Goal: Information Seeking & Learning: Learn about a topic

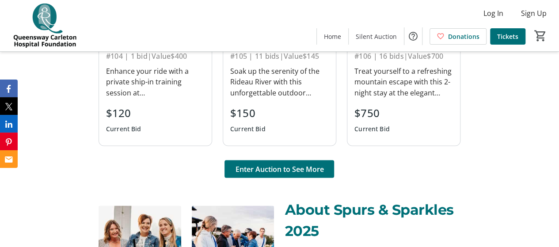
scroll to position [795, 0]
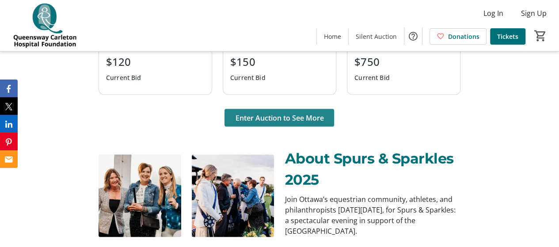
click at [312, 124] on span at bounding box center [279, 117] width 110 height 21
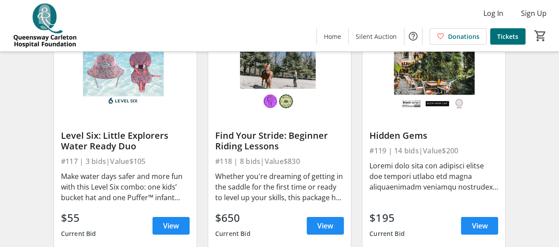
scroll to position [1281, 0]
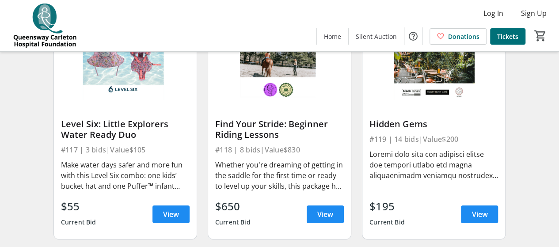
click at [442, 166] on div at bounding box center [433, 165] width 129 height 32
click at [421, 128] on div "Hidden Gems" at bounding box center [433, 124] width 129 height 11
click at [405, 129] on div "Hidden Gems" at bounding box center [433, 124] width 129 height 11
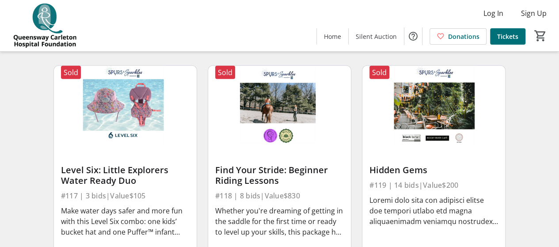
scroll to position [1192, 0]
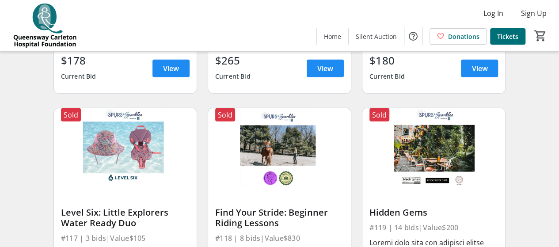
click at [424, 147] on img at bounding box center [433, 148] width 143 height 80
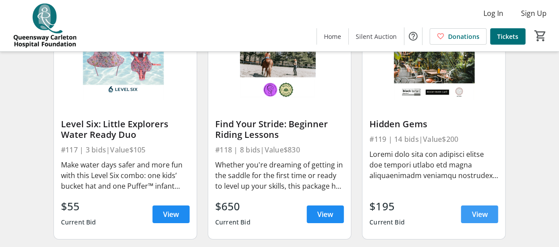
click at [477, 219] on span "View" at bounding box center [479, 214] width 16 height 11
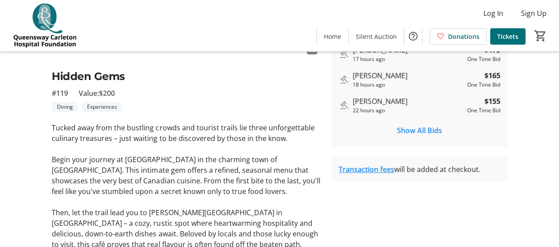
scroll to position [265, 0]
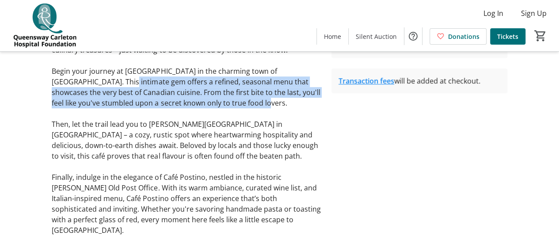
drag, startPoint x: 102, startPoint y: 82, endPoint x: 233, endPoint y: 106, distance: 133.3
click at [220, 103] on p "Begin your journey at [GEOGRAPHIC_DATA] in the charming town of [GEOGRAPHIC_DAT…" at bounding box center [186, 87] width 269 height 42
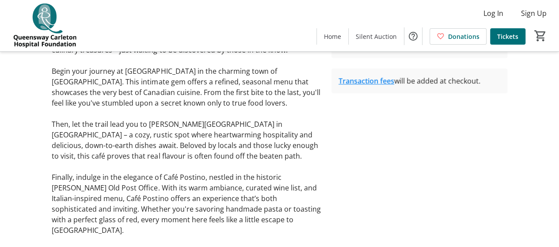
click at [248, 108] on p "Begin your journey at [GEOGRAPHIC_DATA] in the charming town of [GEOGRAPHIC_DAT…" at bounding box center [186, 87] width 269 height 42
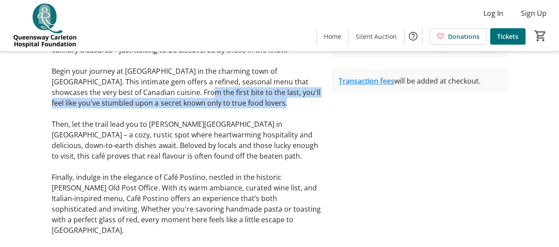
drag, startPoint x: 264, startPoint y: 106, endPoint x: 139, endPoint y: 89, distance: 126.2
click at [140, 89] on p "Begin your journey at [GEOGRAPHIC_DATA] in the charming town of [GEOGRAPHIC_DAT…" at bounding box center [186, 87] width 269 height 42
click at [139, 89] on p "Begin your journey at [GEOGRAPHIC_DATA] in the charming town of [GEOGRAPHIC_DAT…" at bounding box center [186, 87] width 269 height 42
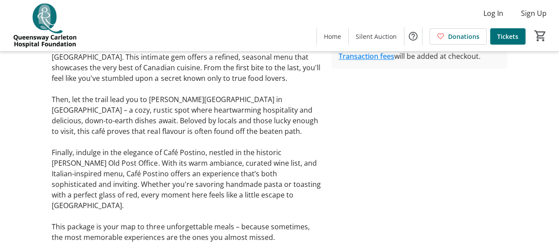
scroll to position [308, 0]
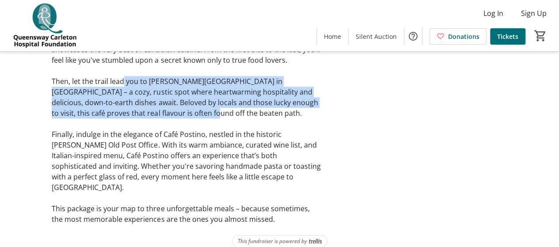
drag, startPoint x: 141, startPoint y: 90, endPoint x: 207, endPoint y: 113, distance: 69.6
click at [206, 113] on p "Then, let the trail lead you to [PERSON_NAME][GEOGRAPHIC_DATA] in [GEOGRAPHIC_D…" at bounding box center [186, 97] width 269 height 42
click at [210, 116] on p "Then, let the trail lead you to [PERSON_NAME][GEOGRAPHIC_DATA] in [GEOGRAPHIC_D…" at bounding box center [186, 97] width 269 height 42
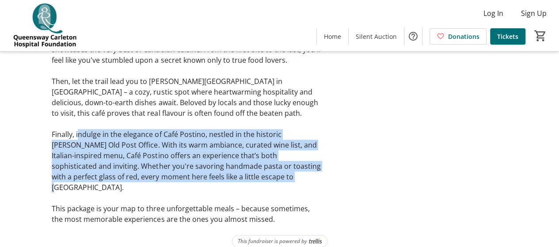
drag, startPoint x: 78, startPoint y: 134, endPoint x: 232, endPoint y: 180, distance: 161.1
click at [232, 180] on p "Finally, indulge in the elegance of Café Postino, nestled in the historic [PERS…" at bounding box center [186, 161] width 269 height 64
click at [234, 181] on p "Finally, indulge in the elegance of Café Postino, nestled in the historic [PERS…" at bounding box center [186, 161] width 269 height 64
drag, startPoint x: 267, startPoint y: 183, endPoint x: 101, endPoint y: 137, distance: 172.2
click at [104, 137] on div "Tucked away from the bustling crowds and tourist trails lie three unforgettable…" at bounding box center [186, 107] width 269 height 233
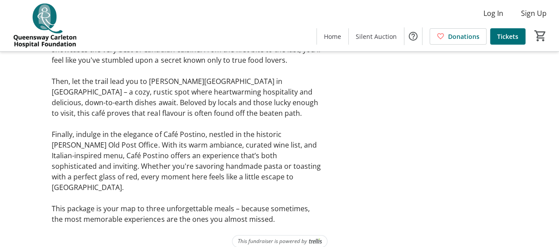
click at [99, 137] on p "Finally, indulge in the elegance of Café Postino, nestled in the historic [PERS…" at bounding box center [186, 161] width 269 height 64
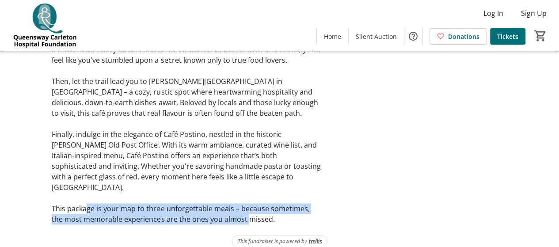
drag, startPoint x: 88, startPoint y: 197, endPoint x: 248, endPoint y: 207, distance: 159.7
click at [236, 207] on p "This package is your map to three unforgettable meals – because sometimes, the …" at bounding box center [186, 213] width 269 height 21
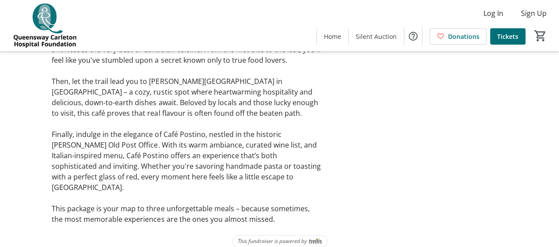
click at [262, 208] on p "This package is your map to three unforgettable meals – because sometimes, the …" at bounding box center [186, 213] width 269 height 21
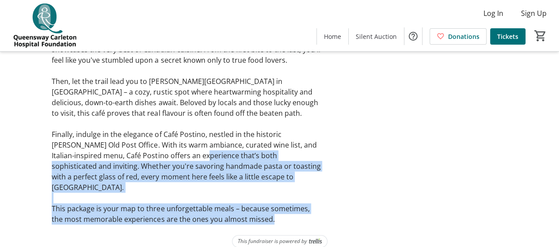
drag, startPoint x: 278, startPoint y: 209, endPoint x: 123, endPoint y: 143, distance: 168.6
click at [156, 151] on div "Tucked away from the bustling crowds and tourist trails lie three unforgettable…" at bounding box center [186, 107] width 269 height 233
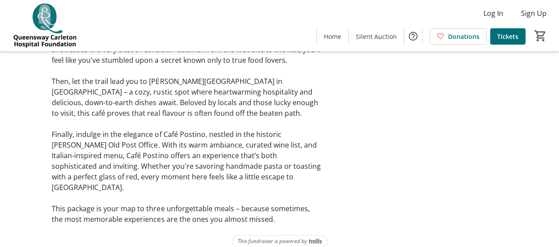
click at [123, 142] on p "Finally, indulge in the elegance of Café Postino, nestled in the historic [PERS…" at bounding box center [186, 161] width 269 height 64
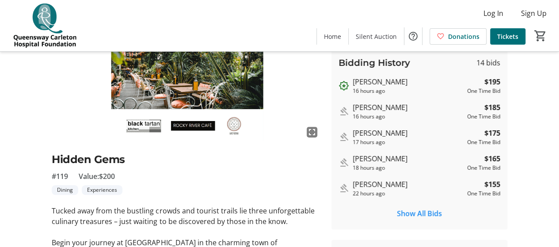
scroll to position [43, 0]
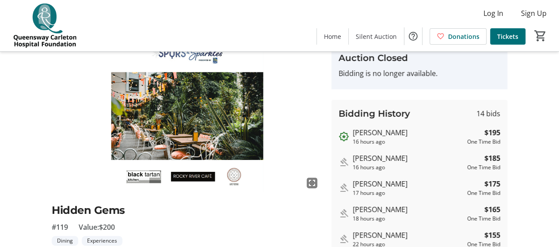
click at [195, 175] on img at bounding box center [186, 116] width 269 height 151
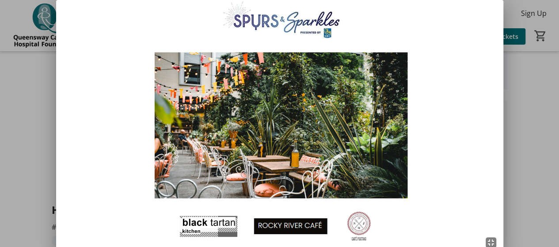
scroll to position [0, 0]
click at [30, 136] on div at bounding box center [279, 123] width 559 height 247
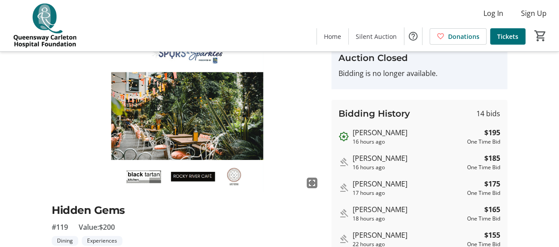
scroll to position [43, 0]
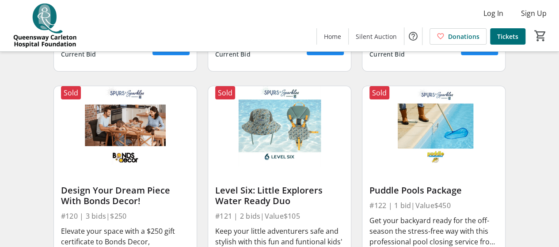
scroll to position [1369, 0]
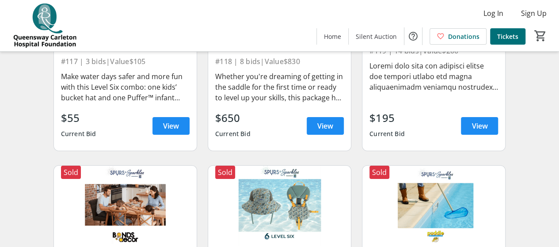
click at [37, 162] on div "Search Filter timer_outline Bidding has ended. All Items Apparel Beverages Dini…" at bounding box center [279, 133] width 555 height 2859
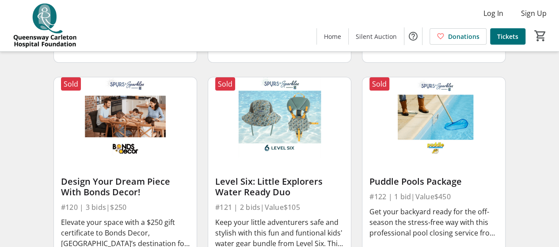
scroll to position [1546, 0]
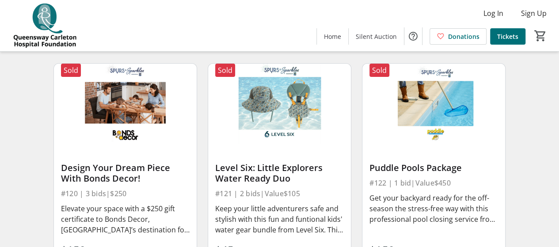
scroll to position [1457, 0]
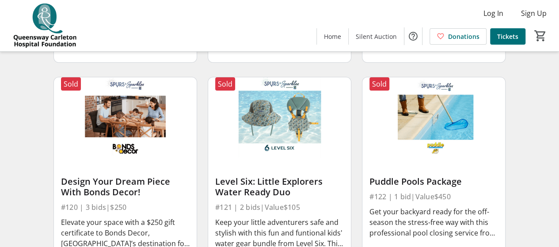
click at [40, 124] on div "Search Filter timer_outline Bidding has ended. All Items Apparel Beverages Dini…" at bounding box center [279, 45] width 555 height 2859
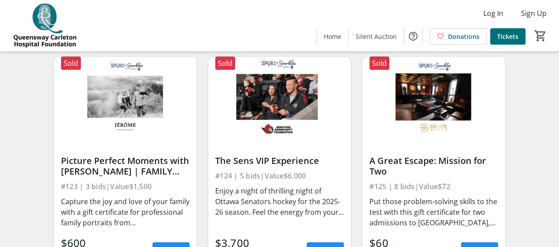
scroll to position [1722, 0]
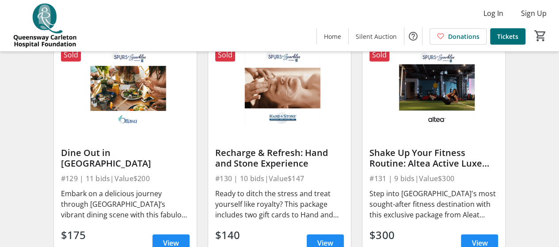
scroll to position [2208, 0]
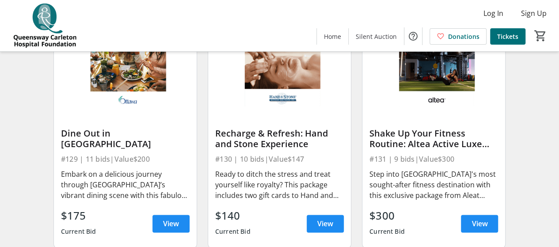
click at [150, 196] on div "Embark on a delicious journey through [GEOGRAPHIC_DATA]’s vibrant dining scene …" at bounding box center [125, 184] width 129 height 35
click at [167, 225] on span "View" at bounding box center [171, 223] width 16 height 11
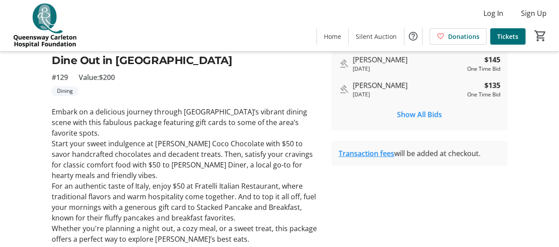
scroll to position [202, 0]
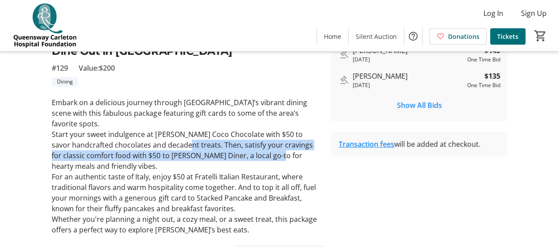
drag, startPoint x: 155, startPoint y: 136, endPoint x: 238, endPoint y: 147, distance: 83.6
click at [238, 147] on p "Start your sweet indulgence at [PERSON_NAME] Coco Chocolate with $50 to savor h…" at bounding box center [186, 150] width 269 height 42
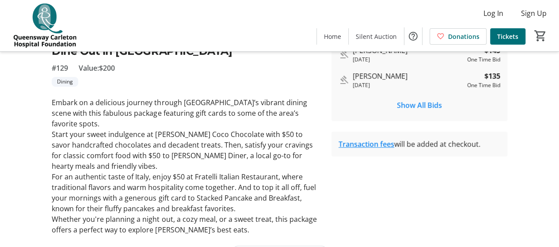
click at [162, 129] on p "Start your sweet indulgence at [PERSON_NAME] Coco Chocolate with $50 to savor h…" at bounding box center [186, 150] width 269 height 42
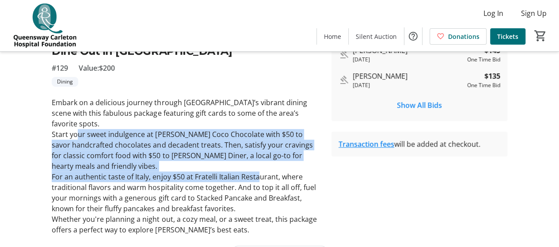
drag, startPoint x: 91, startPoint y: 122, endPoint x: 258, endPoint y: 160, distance: 171.2
click at [258, 160] on div "Embark on a delicious journey through [GEOGRAPHIC_DATA]’s vibrant dining scene …" at bounding box center [186, 166] width 269 height 138
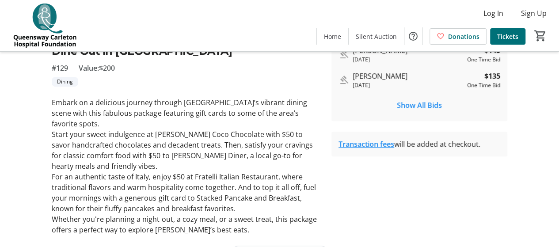
click at [264, 171] on p "For an authentic taste of Italy, enjoy $50 at Fratelli Italian Restaurant, wher…" at bounding box center [186, 192] width 269 height 42
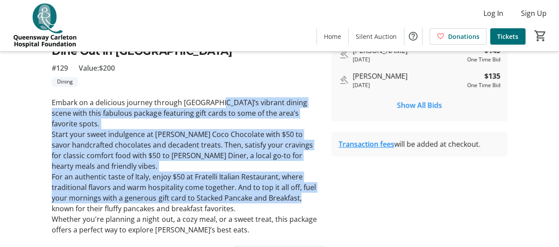
drag, startPoint x: 324, startPoint y: 178, endPoint x: 207, endPoint y: 105, distance: 137.6
click at [207, 105] on tr-auction-item-ui "fullscreen Dine Out in [GEOGRAPHIC_DATA] #129 Value: $200 Dining Embark on a de…" at bounding box center [186, 58] width 280 height 353
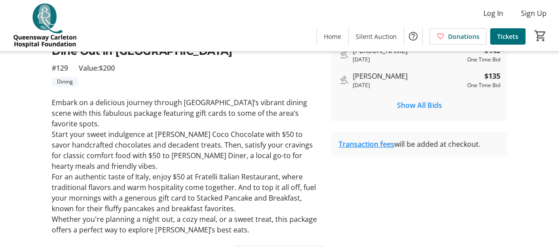
click at [184, 107] on p "Embark on a delicious journey through [GEOGRAPHIC_DATA]’s vibrant dining scene …" at bounding box center [186, 113] width 269 height 32
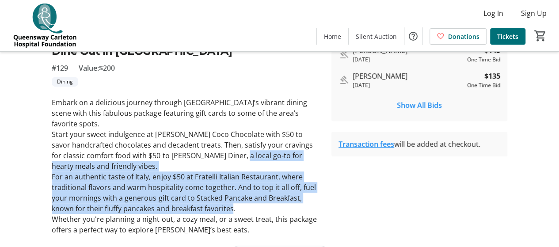
drag, startPoint x: 197, startPoint y: 149, endPoint x: 227, endPoint y: 193, distance: 52.8
click at [232, 192] on div "Embark on a delicious journey through [GEOGRAPHIC_DATA]’s vibrant dining scene …" at bounding box center [186, 166] width 269 height 138
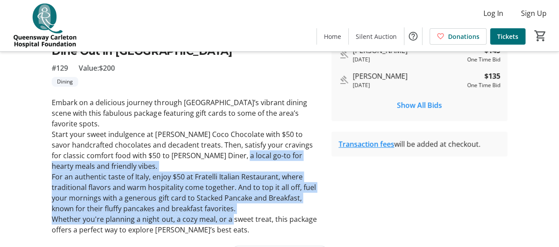
click at [176, 187] on p "For an authentic taste of Italy, enjoy $50 at Fratelli Italian Restaurant, wher…" at bounding box center [186, 192] width 269 height 42
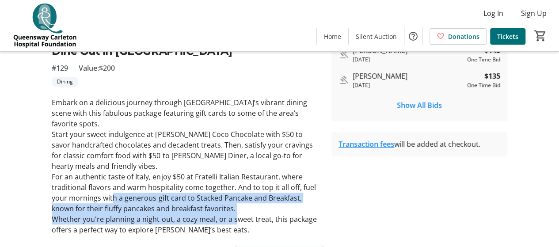
drag, startPoint x: 113, startPoint y: 177, endPoint x: 238, endPoint y: 200, distance: 127.6
click at [235, 200] on div "Embark on a delicious journey through [GEOGRAPHIC_DATA]’s vibrant dining scene …" at bounding box center [186, 166] width 269 height 138
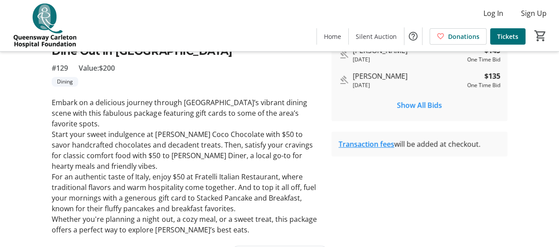
click at [239, 214] on p "Whether you're planning a night out, a cozy meal, or a sweet treat, this packag…" at bounding box center [186, 224] width 269 height 21
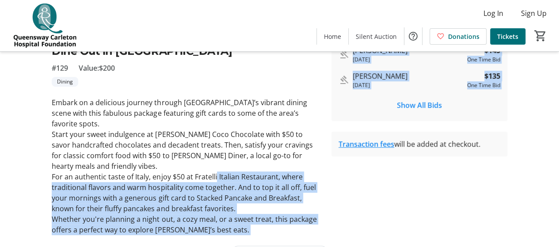
drag, startPoint x: 336, startPoint y: 200, endPoint x: 199, endPoint y: 150, distance: 145.5
click at [202, 150] on div "fullscreen Dine Out in [GEOGRAPHIC_DATA] #129 Value: $200 Dining Embark on a de…" at bounding box center [279, 58] width 559 height 353
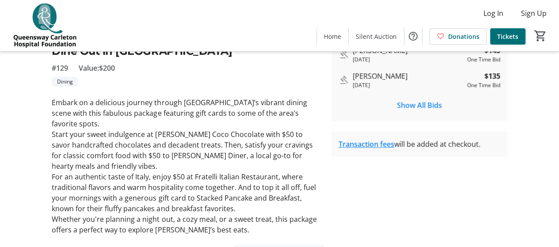
click at [162, 171] on p "For an authentic taste of Italy, enjoy $50 at Fratelli Italian Restaurant, wher…" at bounding box center [186, 192] width 269 height 42
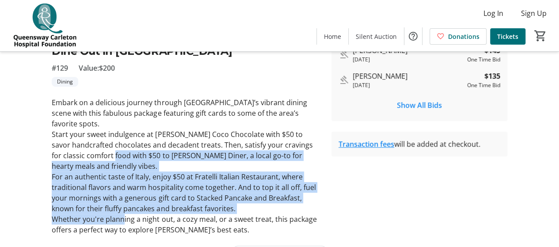
drag, startPoint x: 83, startPoint y: 144, endPoint x: 124, endPoint y: 194, distance: 65.0
click at [124, 194] on div "Embark on a delicious journey through [GEOGRAPHIC_DATA]’s vibrant dining scene …" at bounding box center [186, 166] width 269 height 138
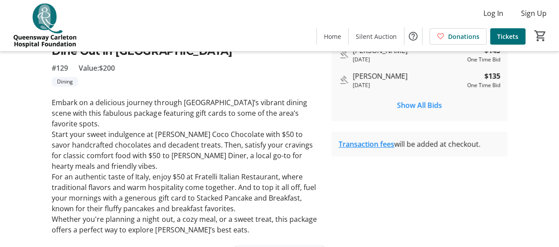
click at [154, 214] on p "Whether you're planning a night out, a cozy meal, or a sweet treat, this packag…" at bounding box center [186, 224] width 269 height 21
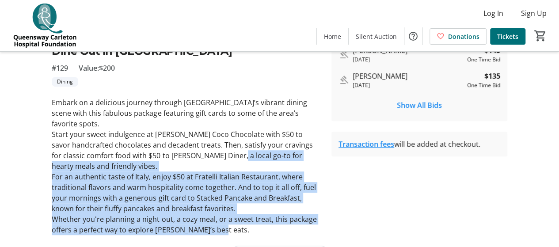
drag, startPoint x: 223, startPoint y: 214, endPoint x: 193, endPoint y: 137, distance: 82.8
click at [193, 137] on div "Auction Home / View Item fullscreen Dine Out in [GEOGRAPHIC_DATA] #129 Value: $…" at bounding box center [279, 59] width 559 height 419
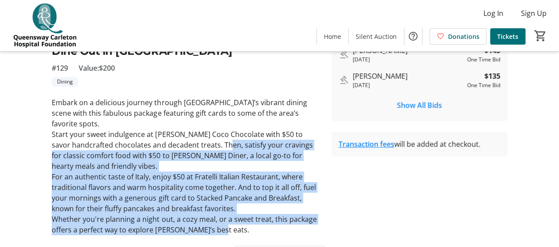
click at [183, 140] on p "Start your sweet indulgence at [PERSON_NAME] Coco Chocolate with $50 to savor h…" at bounding box center [186, 150] width 269 height 42
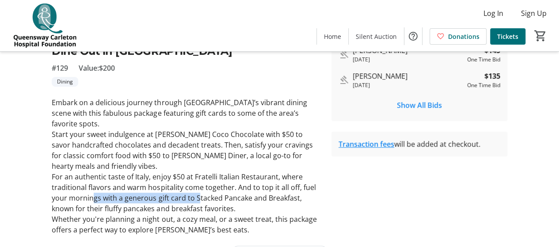
drag, startPoint x: 93, startPoint y: 180, endPoint x: 213, endPoint y: 183, distance: 120.2
click at [202, 181] on p "For an authentic taste of Italy, enjoy $50 at Fratelli Italian Restaurant, wher…" at bounding box center [186, 192] width 269 height 42
click at [221, 183] on p "For an authentic taste of Italy, enjoy $50 at Fratelli Italian Restaurant, wher…" at bounding box center [186, 192] width 269 height 42
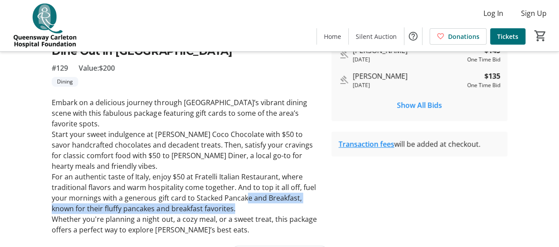
drag, startPoint x: 246, startPoint y: 177, endPoint x: 235, endPoint y: 190, distance: 16.6
click at [240, 190] on p "For an authentic taste of Italy, enjoy $50 at Fratelli Italian Restaurant, wher…" at bounding box center [186, 192] width 269 height 42
click at [193, 189] on p "For an authentic taste of Italy, enjoy $50 at Fratelli Italian Restaurant, wher…" at bounding box center [186, 192] width 269 height 42
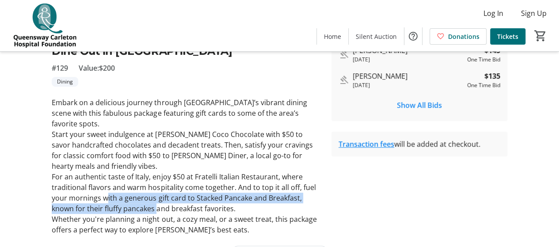
drag, startPoint x: 107, startPoint y: 178, endPoint x: 158, endPoint y: 191, distance: 52.5
click at [157, 190] on p "For an authentic taste of Italy, enjoy $50 at Fratelli Italian Restaurant, wher…" at bounding box center [186, 192] width 269 height 42
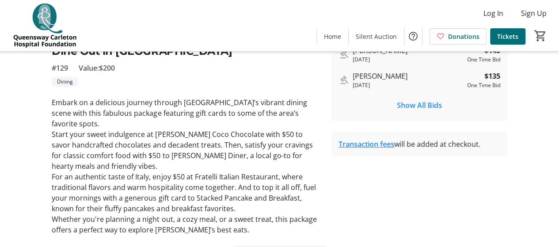
click at [159, 192] on p "For an authentic taste of Italy, enjoy $50 at Fratelli Italian Restaurant, wher…" at bounding box center [186, 192] width 269 height 42
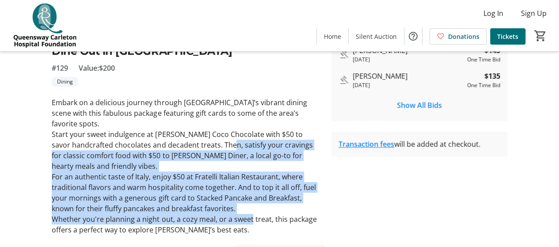
drag, startPoint x: 250, startPoint y: 194, endPoint x: 181, endPoint y: 137, distance: 89.4
click at [195, 138] on div "Embark on a delicious journey through [GEOGRAPHIC_DATA]’s vibrant dining scene …" at bounding box center [186, 166] width 269 height 138
click at [167, 141] on p "Start your sweet indulgence at [PERSON_NAME] Coco Chocolate with $50 to savor h…" at bounding box center [186, 150] width 269 height 42
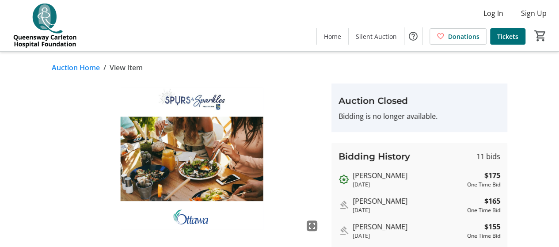
scroll to position [0, 0]
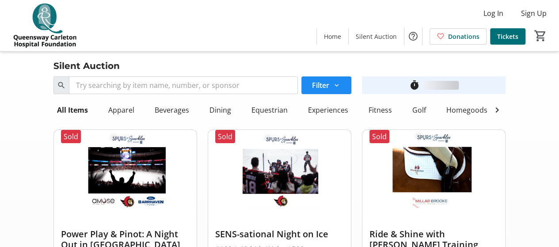
scroll to position [2208, 0]
